Goal: Check status: Check status

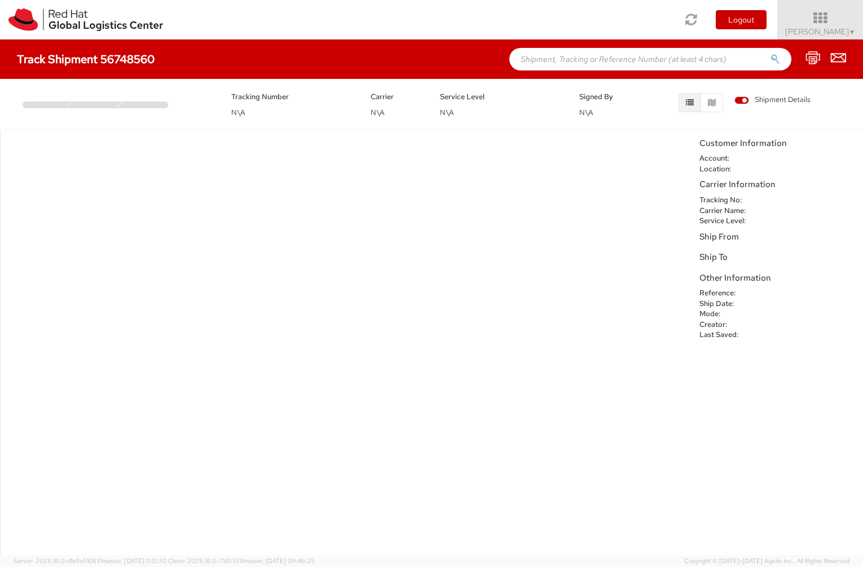
click at [743, 274] on h5 "Other Information" at bounding box center [778, 279] width 158 height 10
